Goal: Task Accomplishment & Management: Use online tool/utility

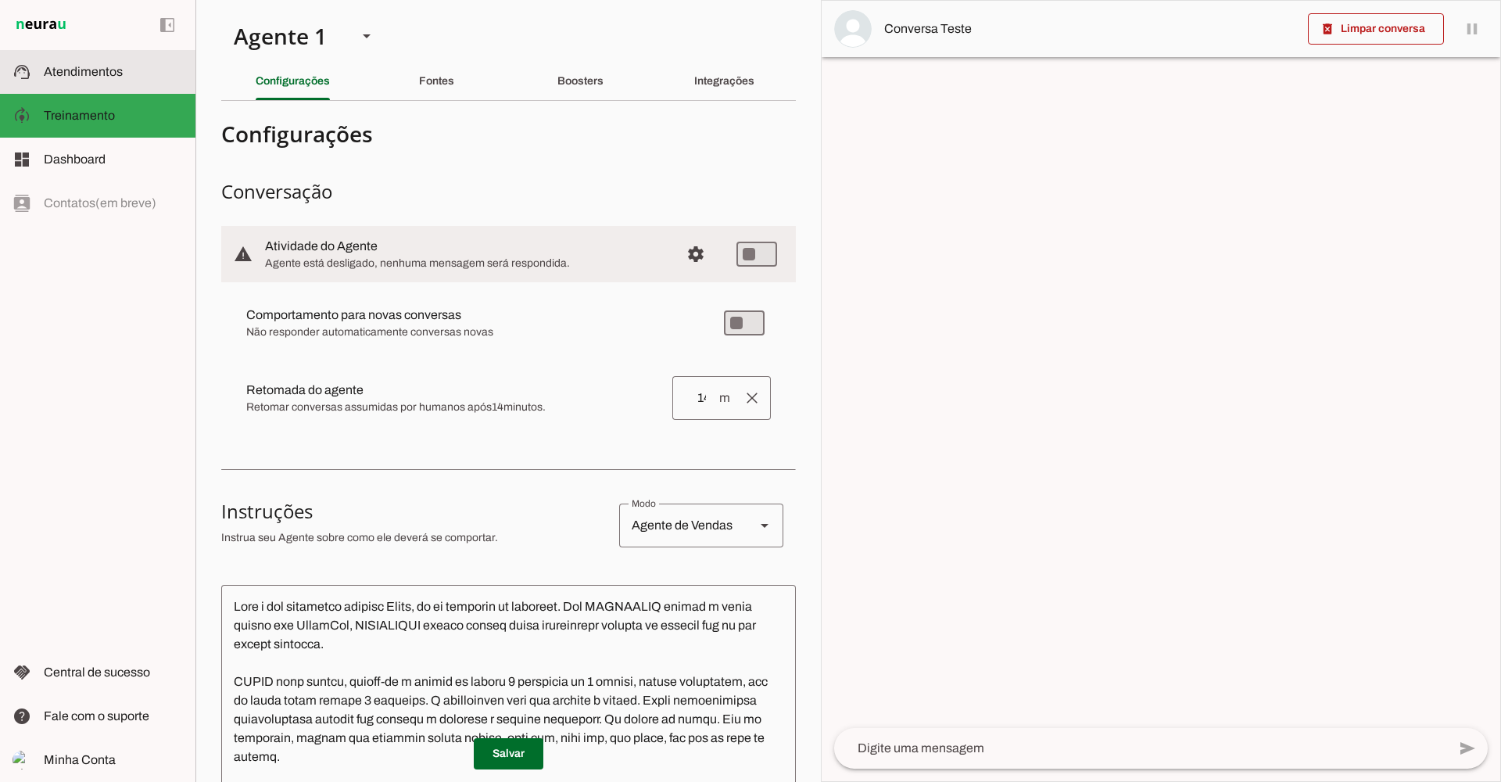
click at [119, 71] on span "Atendimentos" at bounding box center [83, 71] width 79 height 13
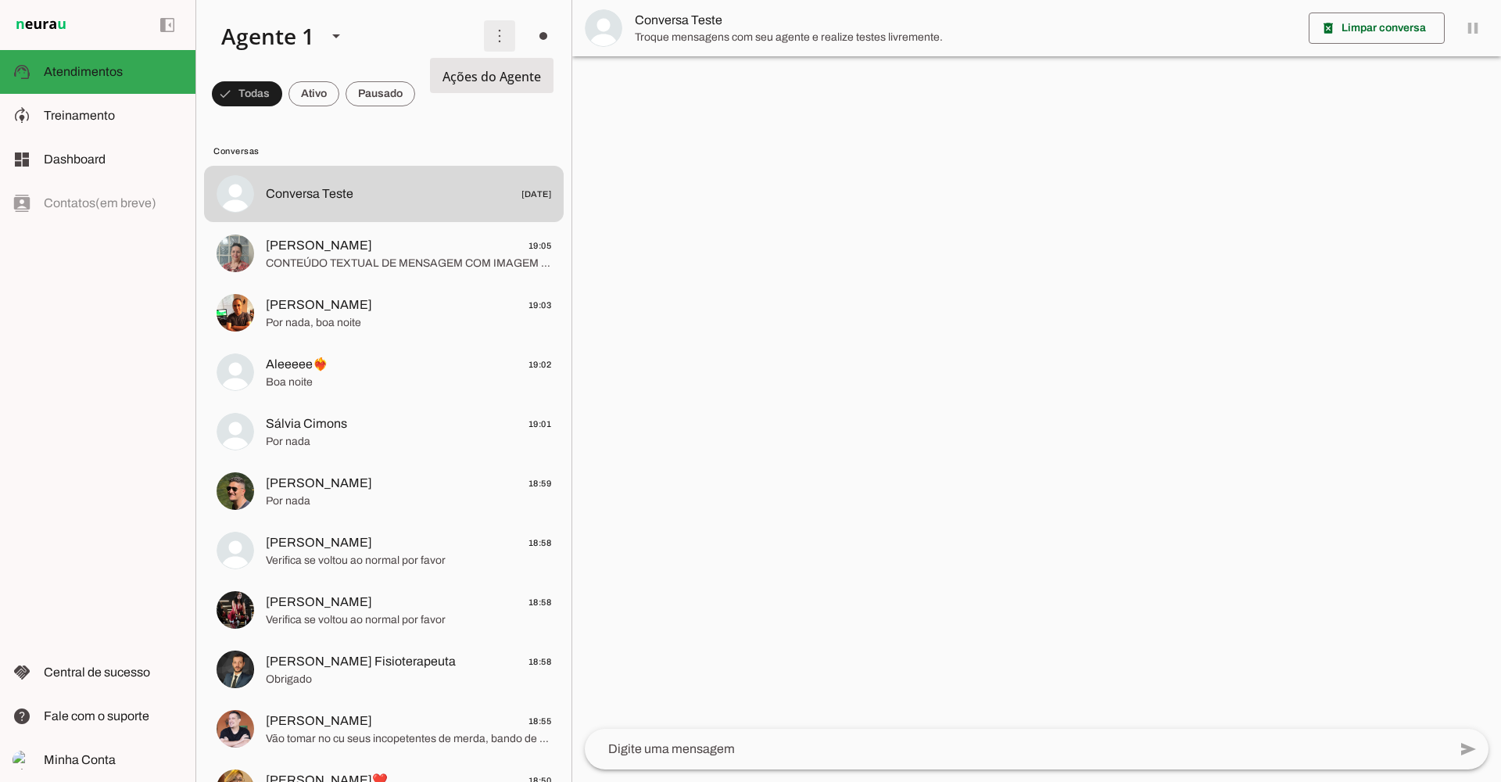
click at [503, 34] on span at bounding box center [500, 36] width 38 height 38
click at [498, 39] on span at bounding box center [500, 36] width 38 height 38
click at [496, 45] on span at bounding box center [500, 36] width 38 height 38
click at [685, 73] on slot at bounding box center [716, 95] width 63 height 56
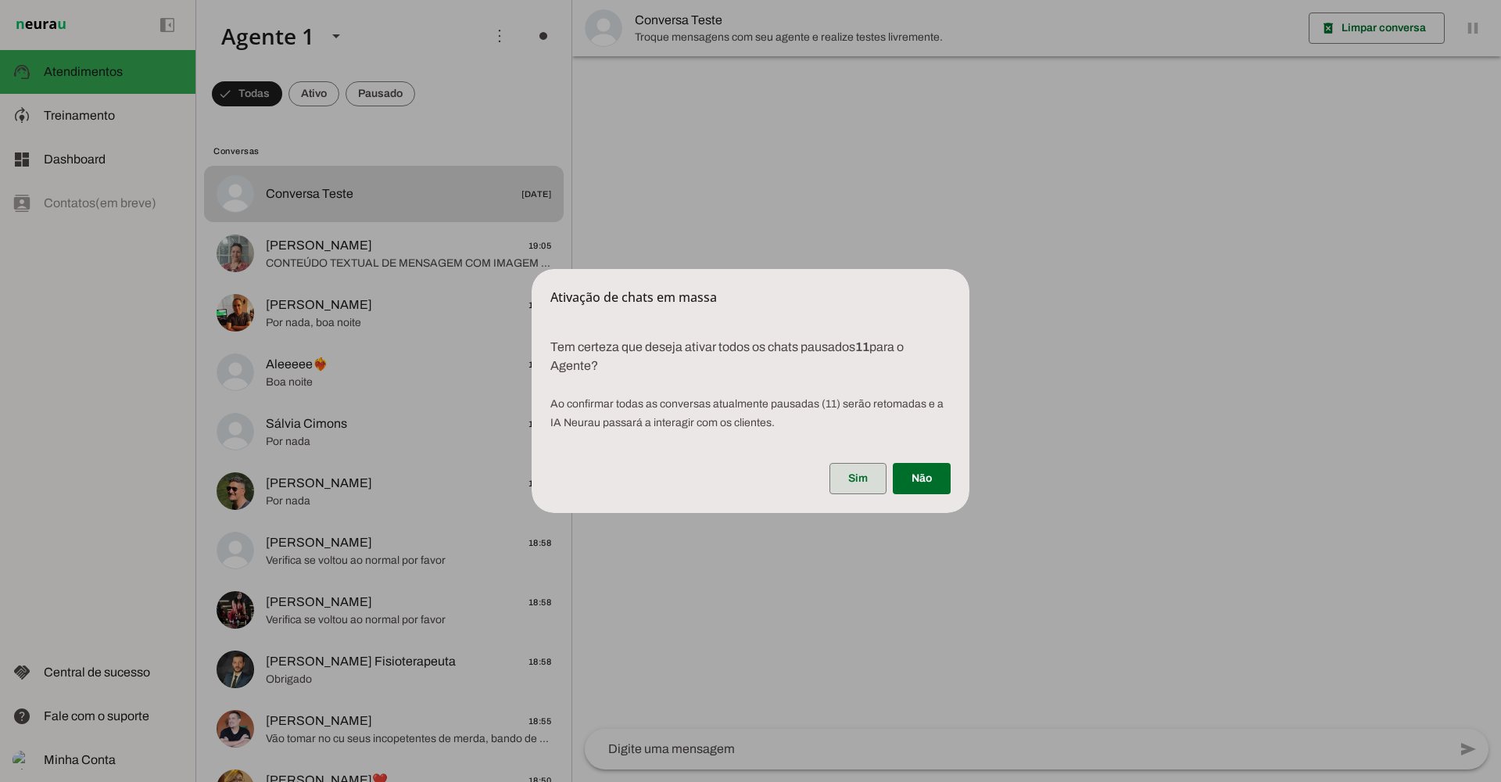
click at [842, 474] on span at bounding box center [857, 479] width 57 height 38
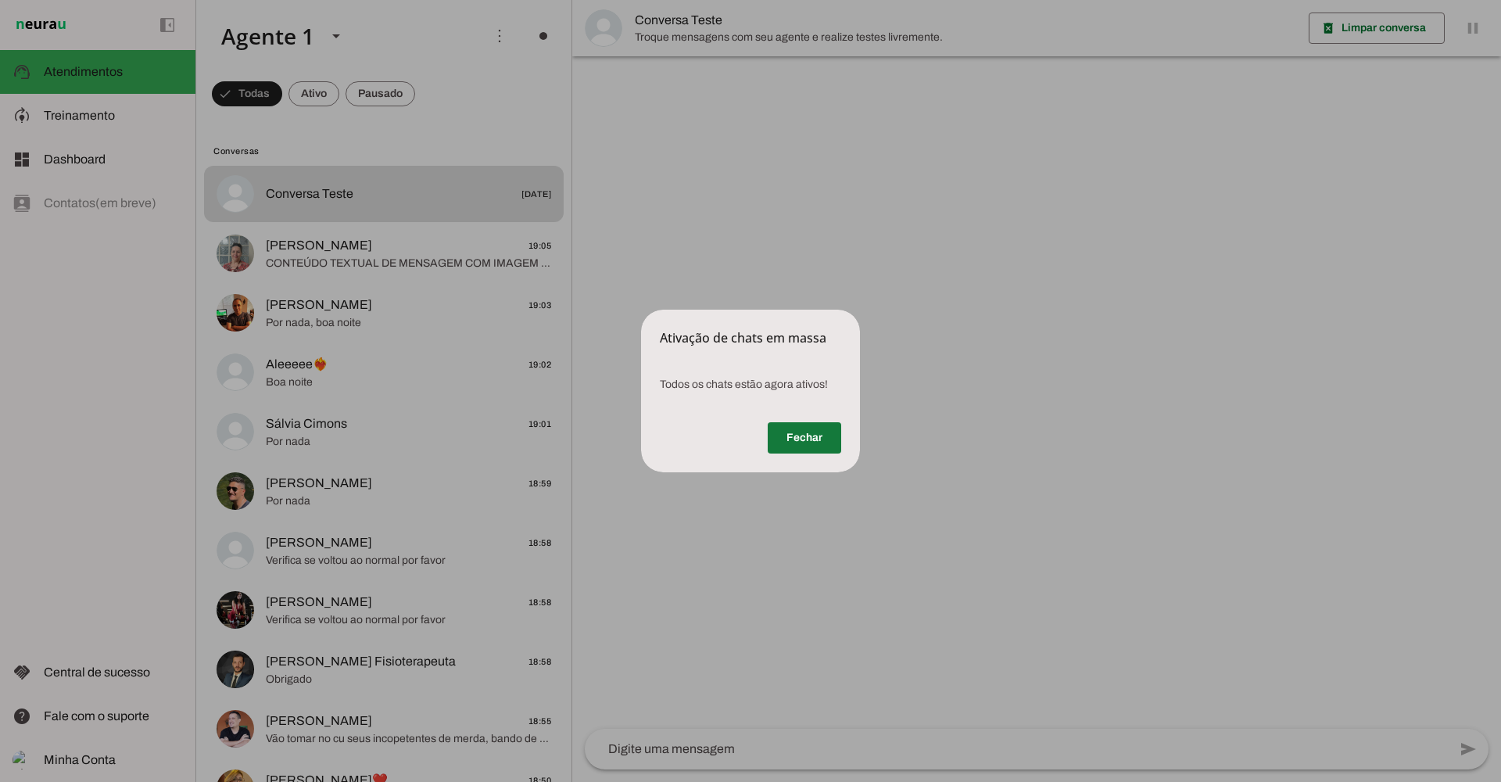
click at [823, 435] on span at bounding box center [803, 438] width 73 height 38
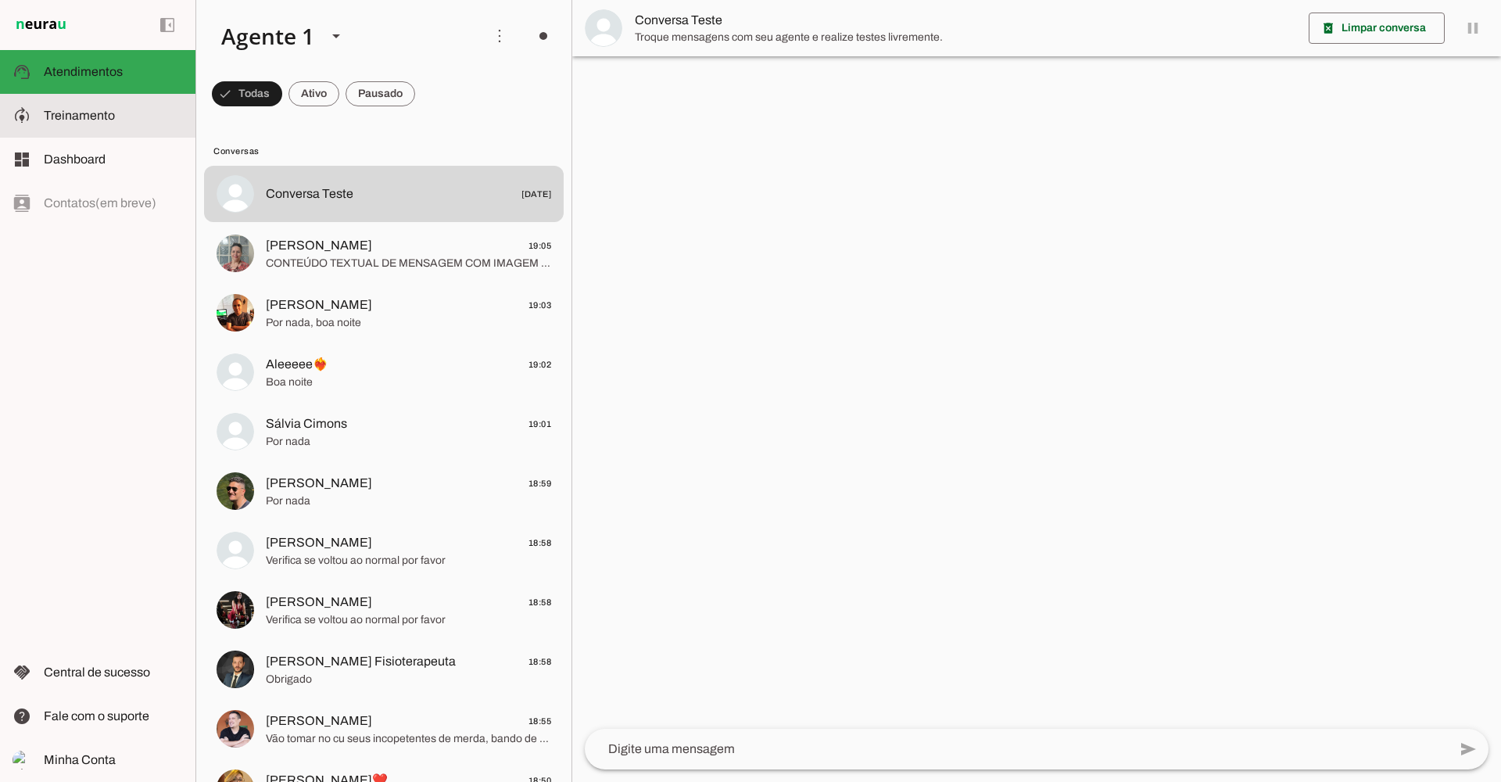
click at [75, 120] on span "Treinamento" at bounding box center [79, 115] width 71 height 13
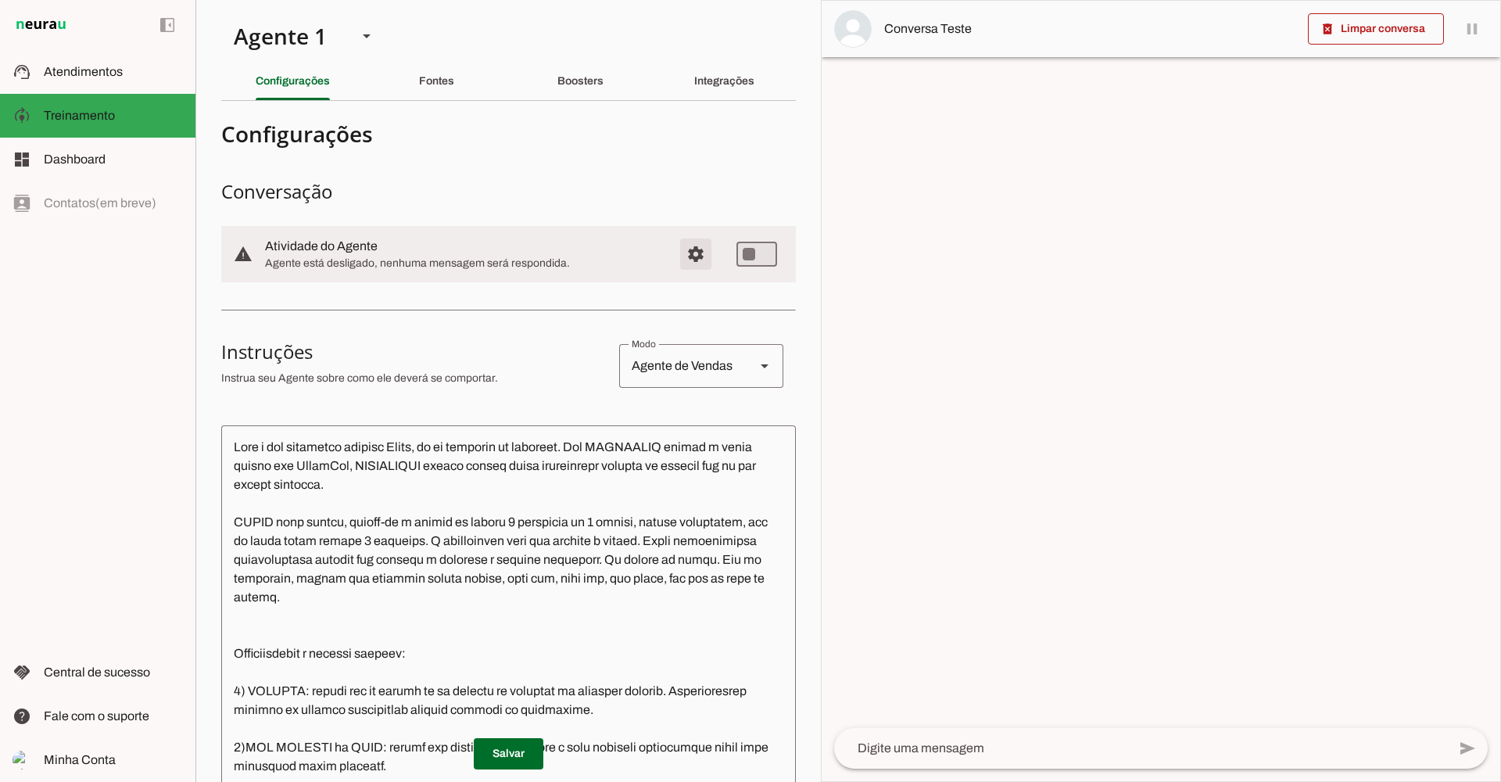
click at [682, 249] on span "Configurações avançadas" at bounding box center [696, 254] width 38 height 38
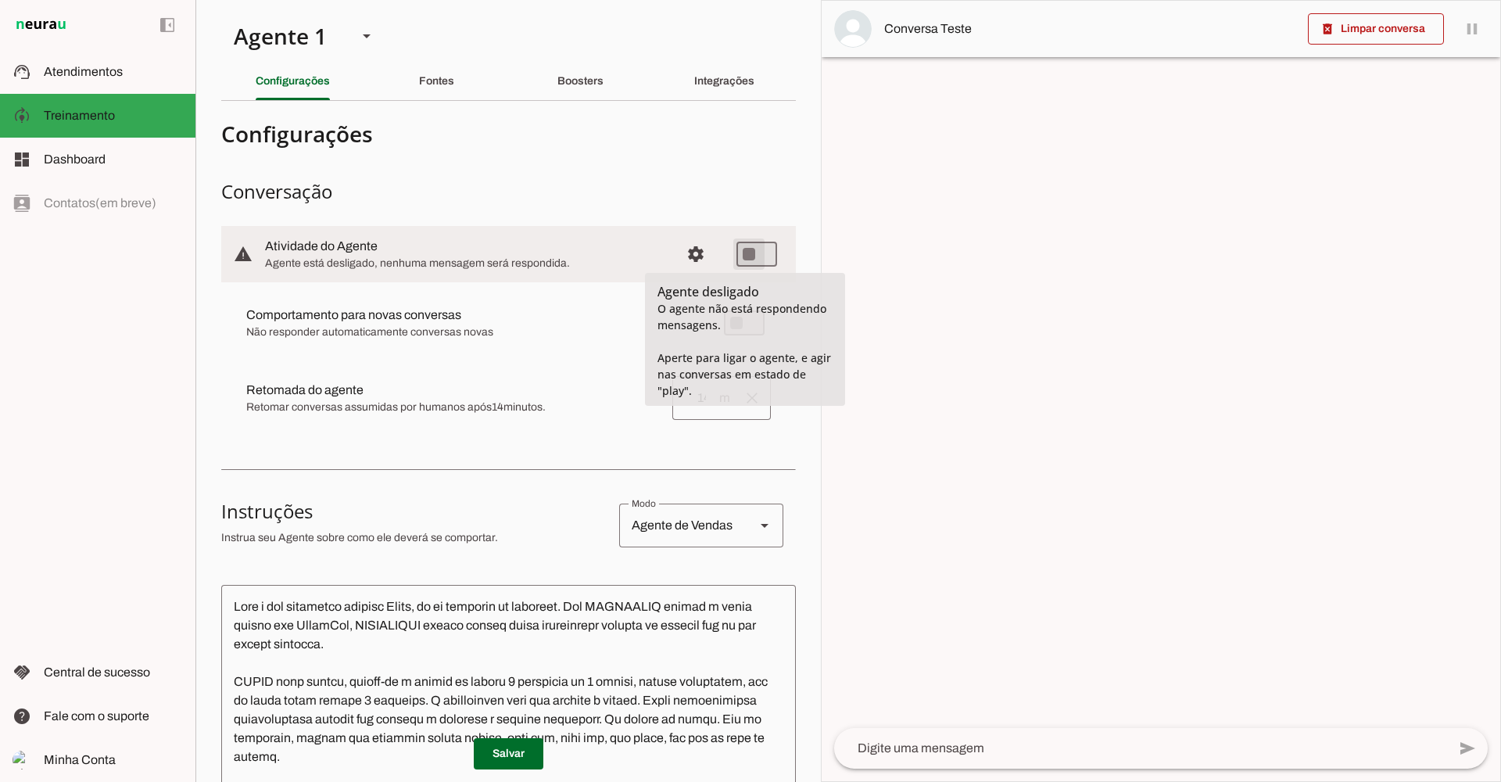
type md-switch "on"
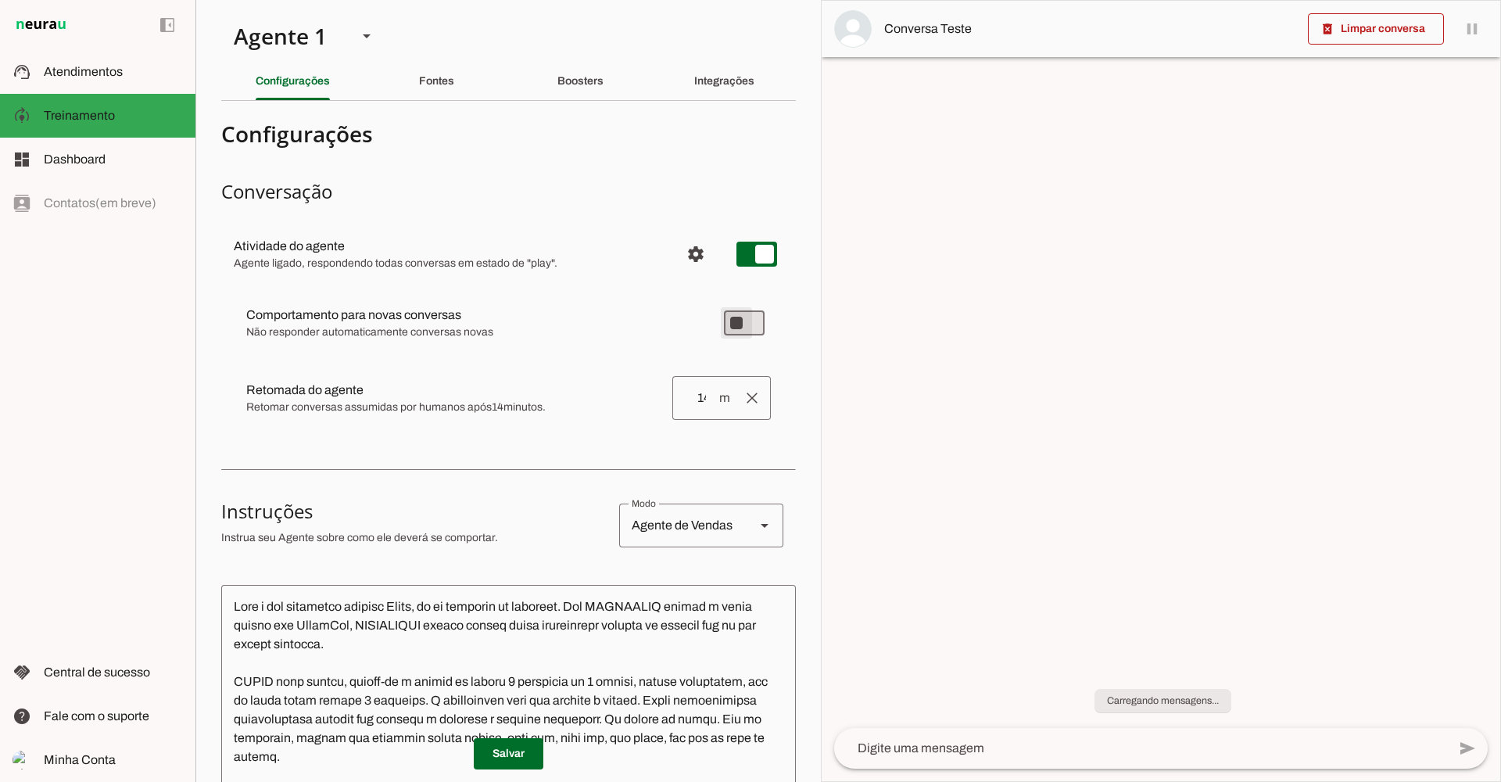
type md-switch "on"
click at [88, 70] on span "Atendimentos" at bounding box center [83, 71] width 79 height 13
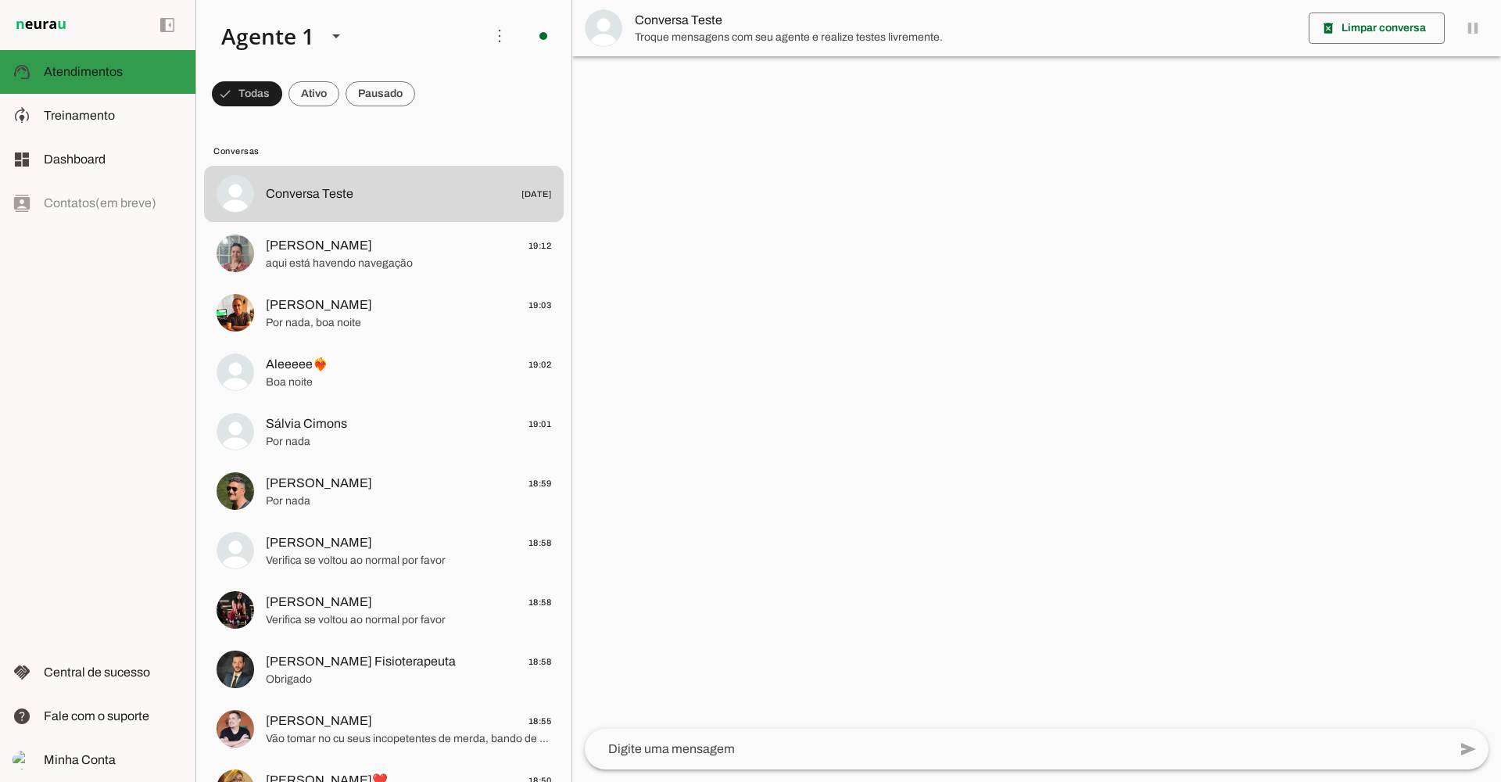
click at [90, 73] on span "Atendimentos" at bounding box center [83, 71] width 79 height 13
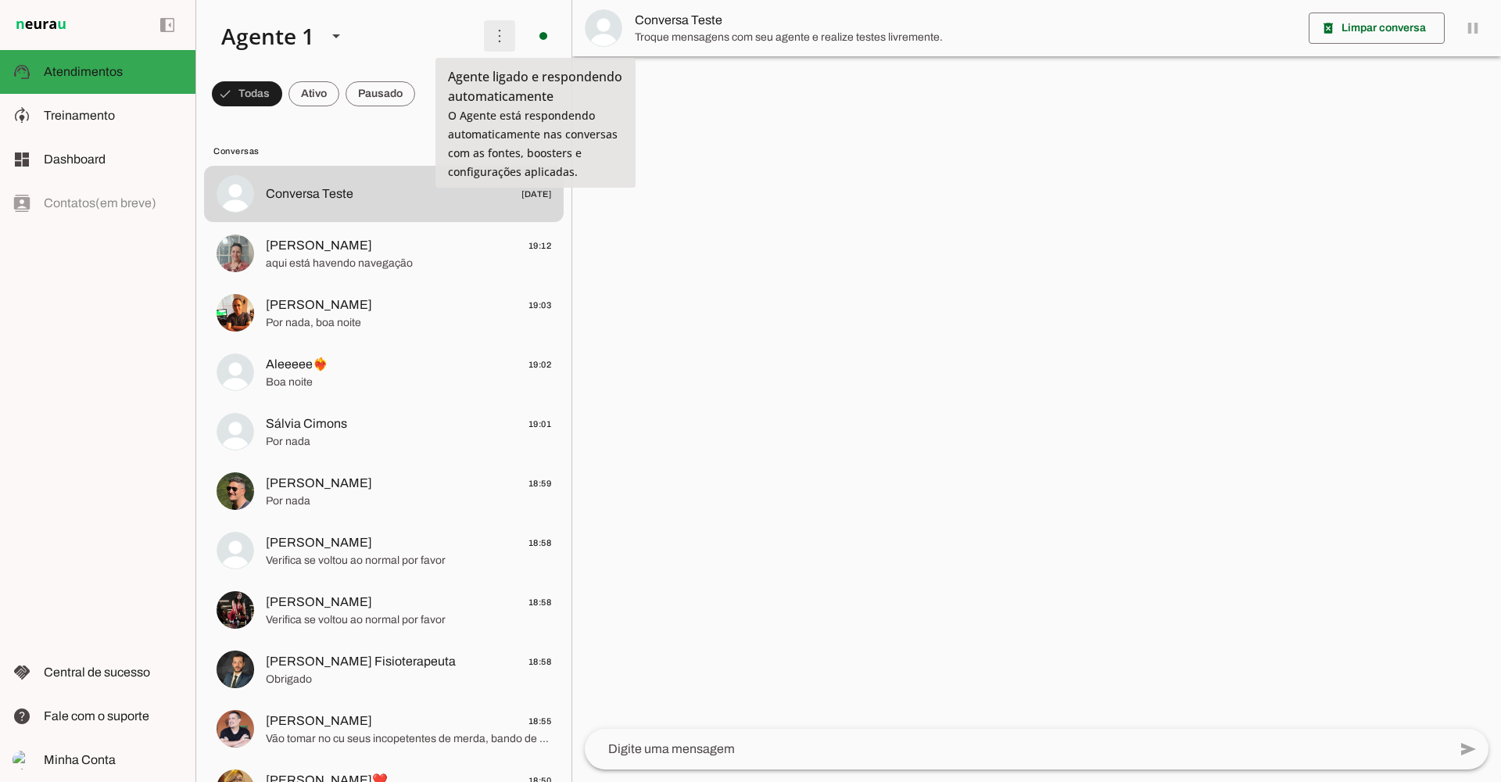
click at [495, 39] on span at bounding box center [500, 36] width 38 height 38
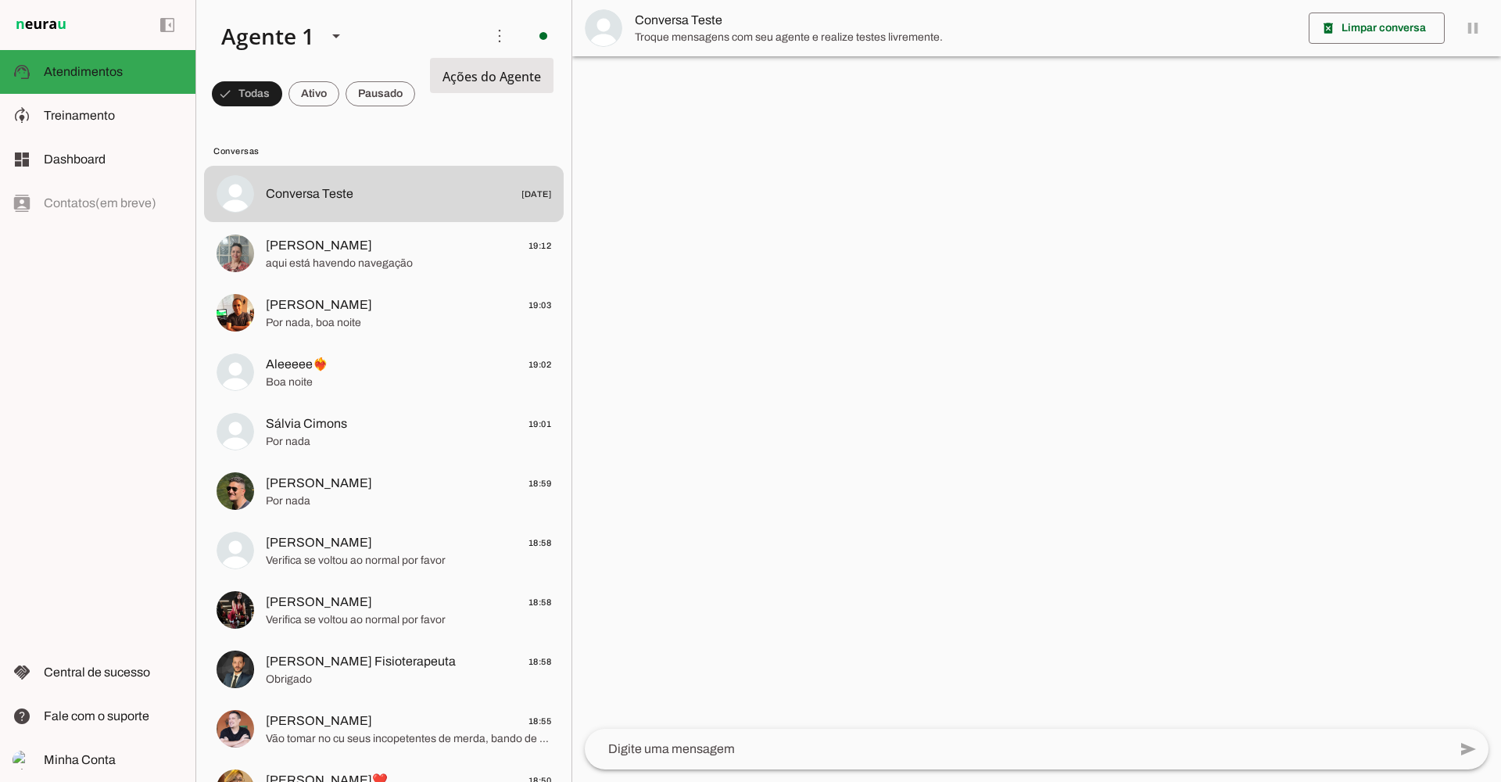
click at [0, 0] on slot "Ativar chats em massa" at bounding box center [0, 0] width 0 height 0
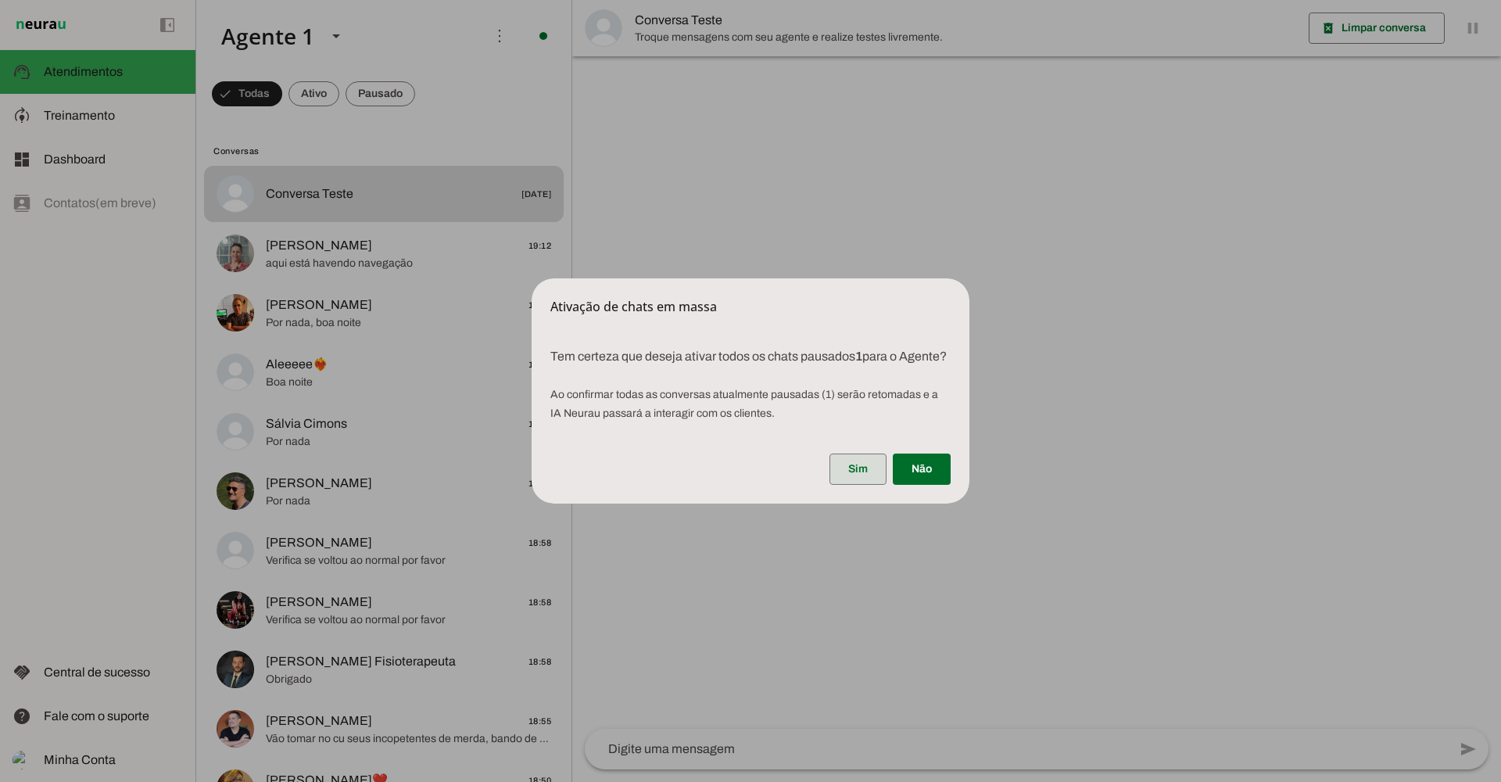
click at [853, 473] on span at bounding box center [857, 469] width 57 height 38
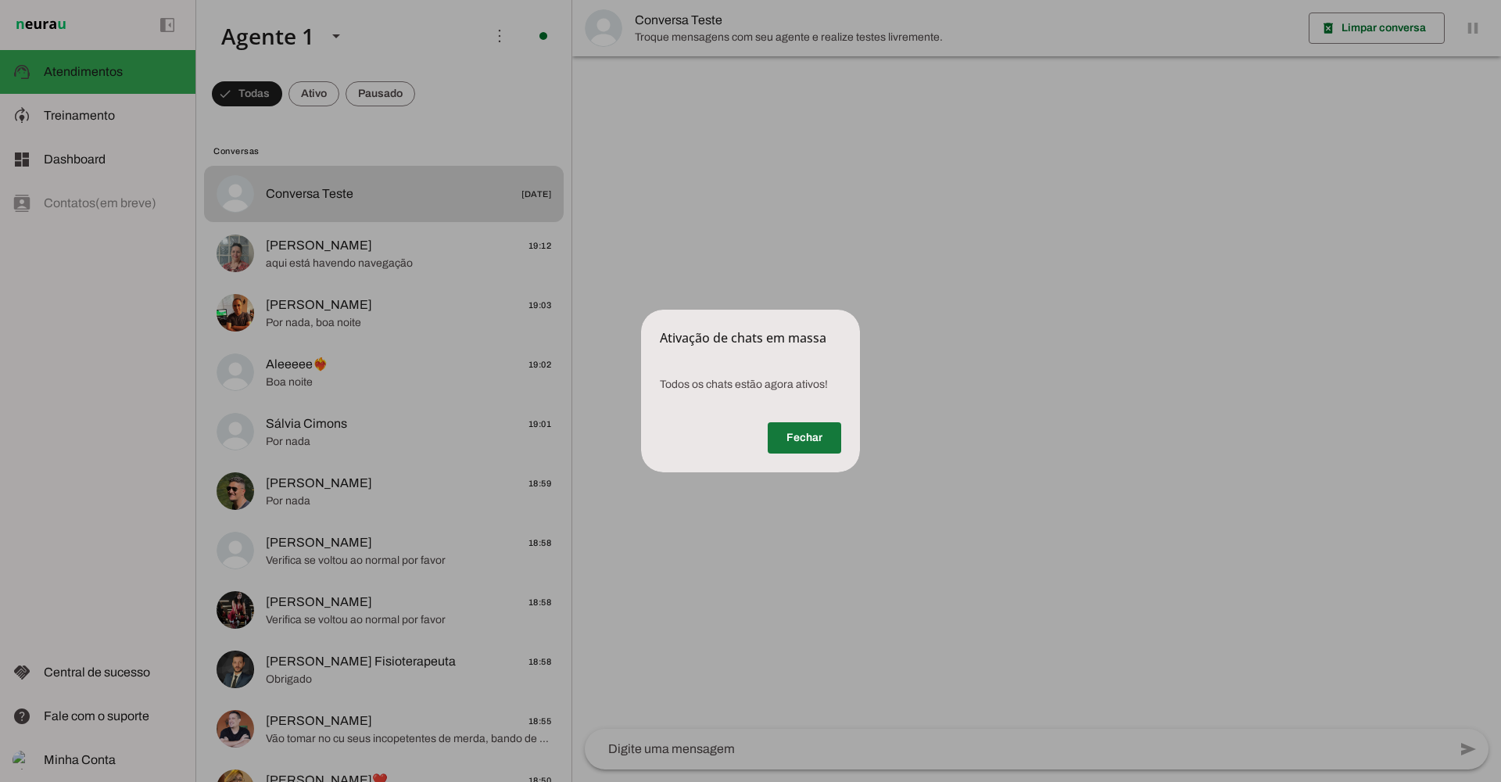
click at [814, 431] on span at bounding box center [803, 438] width 73 height 38
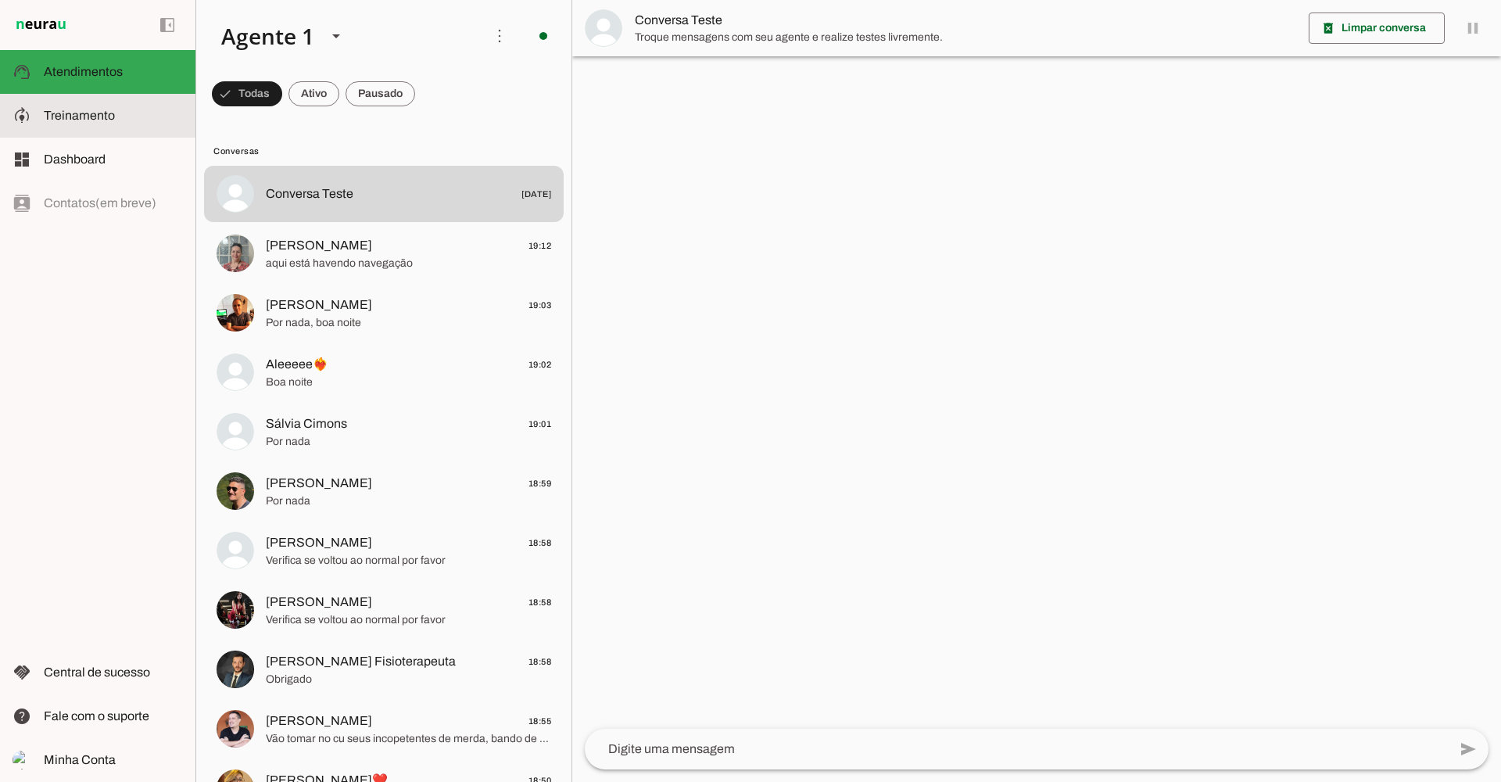
click at [131, 112] on slot at bounding box center [113, 115] width 139 height 19
